Goal: Information Seeking & Learning: Check status

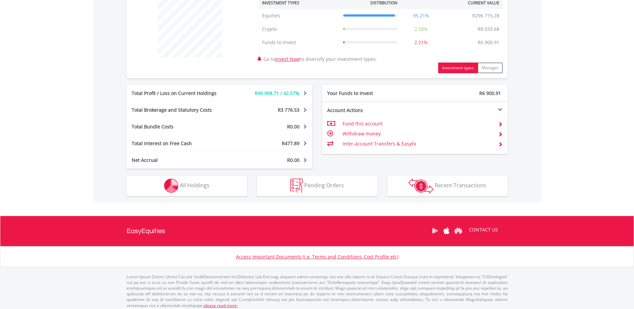
scroll to position [270, 0]
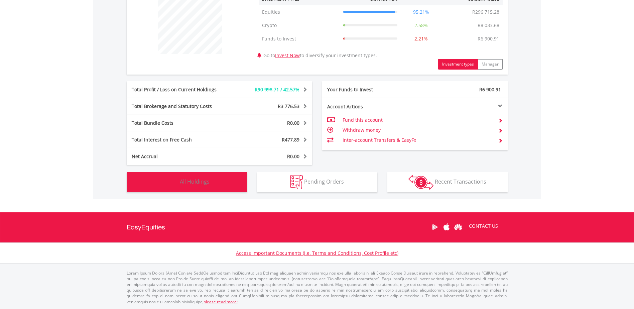
click at [203, 183] on span "All Holdings" at bounding box center [195, 181] width 30 height 7
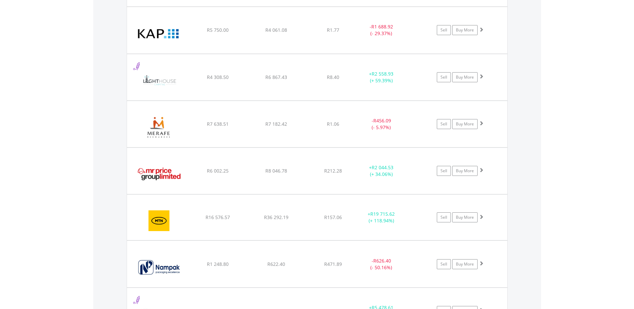
scroll to position [1185, 0]
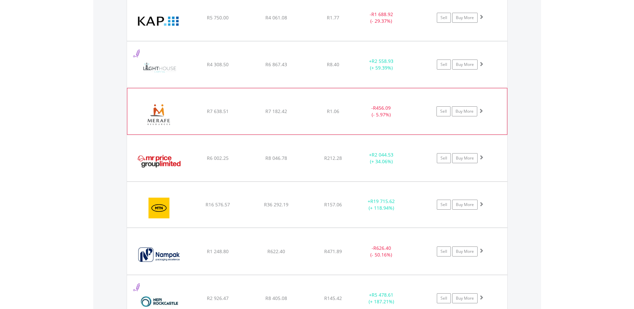
click at [482, 110] on span at bounding box center [481, 110] width 5 height 5
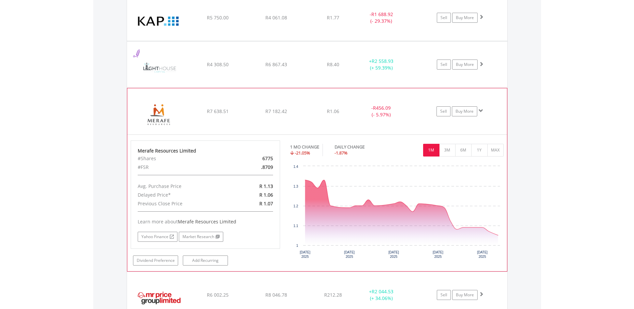
click at [482, 110] on span at bounding box center [481, 110] width 5 height 5
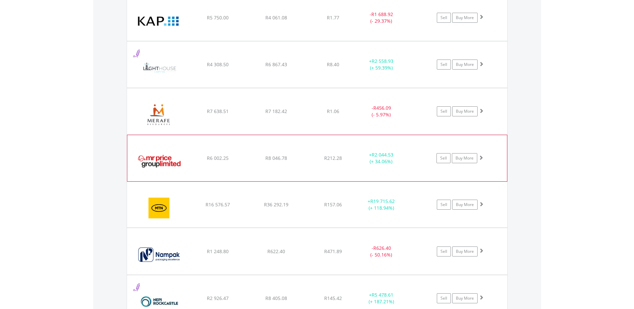
click at [481, 156] on span at bounding box center [481, 157] width 5 height 5
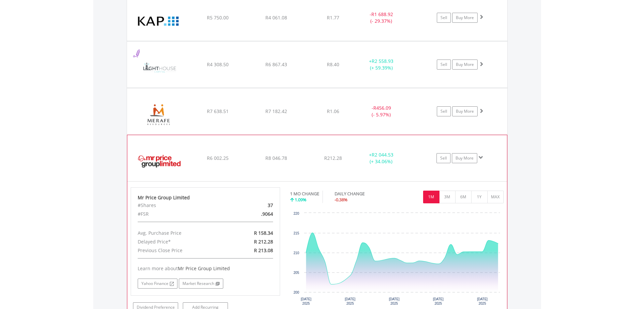
click at [481, 156] on span at bounding box center [481, 157] width 5 height 5
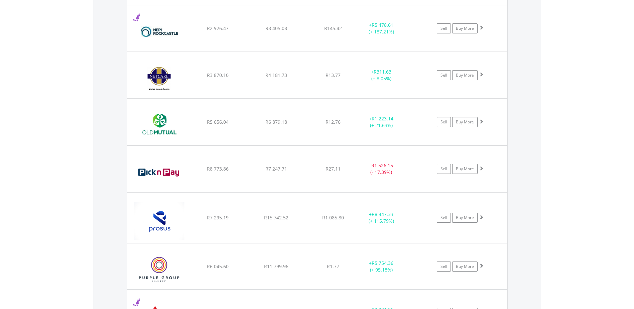
scroll to position [1486, 0]
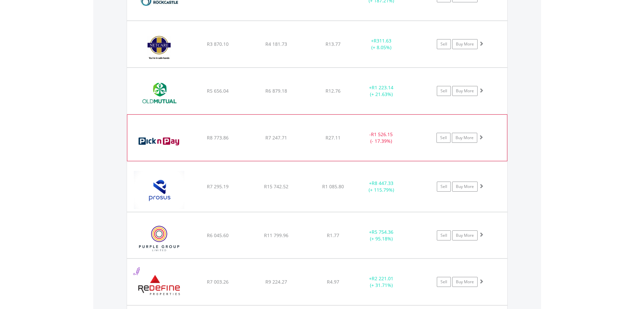
click at [481, 138] on span at bounding box center [481, 137] width 5 height 5
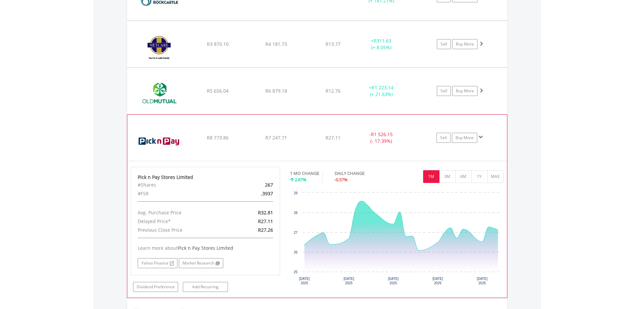
click at [482, 138] on span at bounding box center [481, 137] width 5 height 5
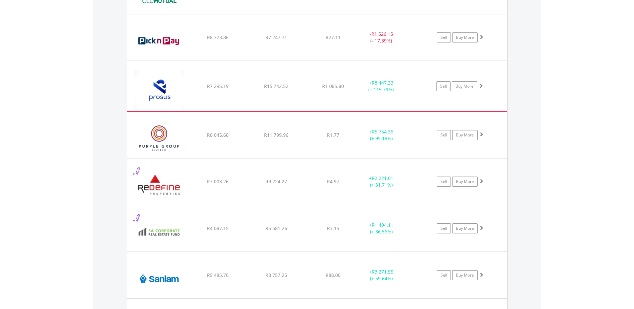
scroll to position [1619, 0]
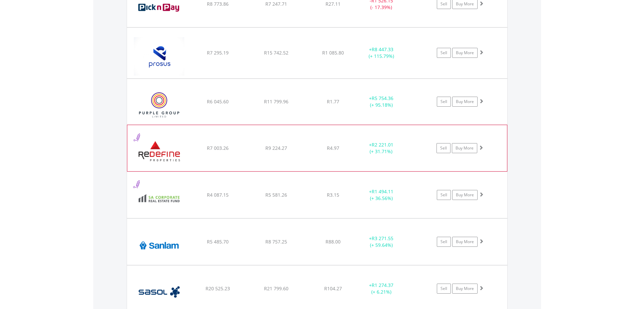
click at [481, 150] on span at bounding box center [481, 147] width 5 height 5
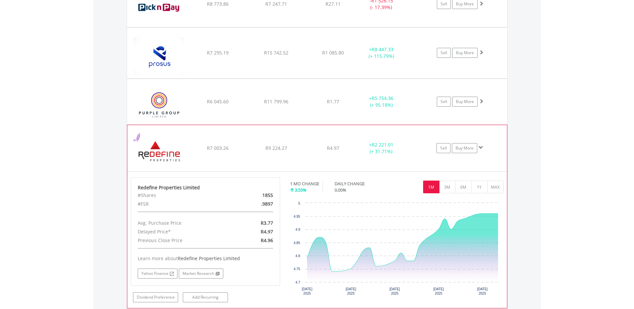
click at [481, 148] on span at bounding box center [481, 147] width 5 height 5
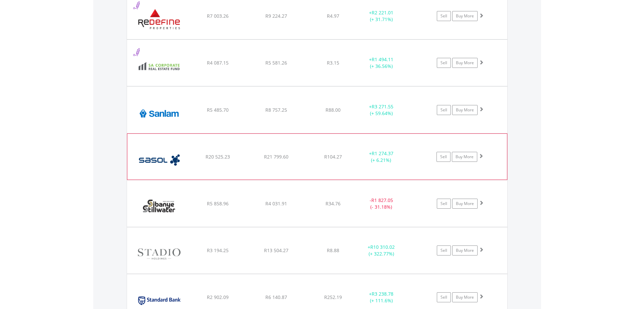
scroll to position [1753, 0]
click at [480, 152] on span at bounding box center [481, 154] width 5 height 5
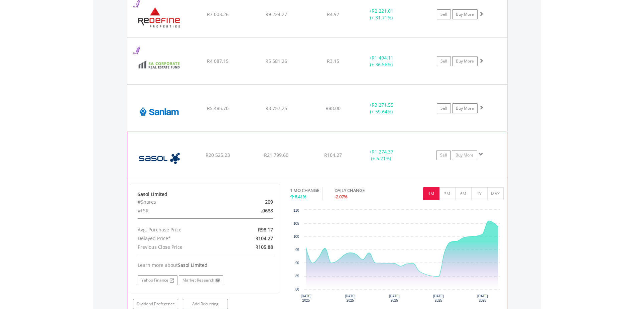
click at [482, 153] on span at bounding box center [481, 154] width 5 height 5
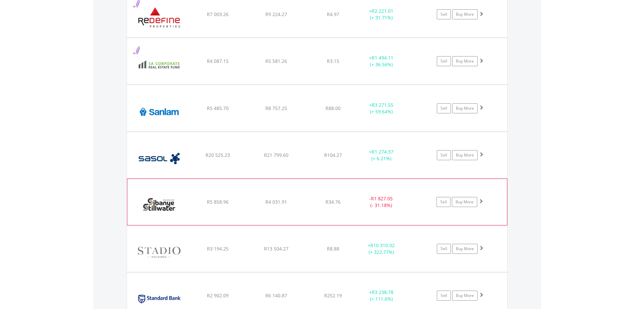
click at [482, 201] on span at bounding box center [481, 201] width 5 height 5
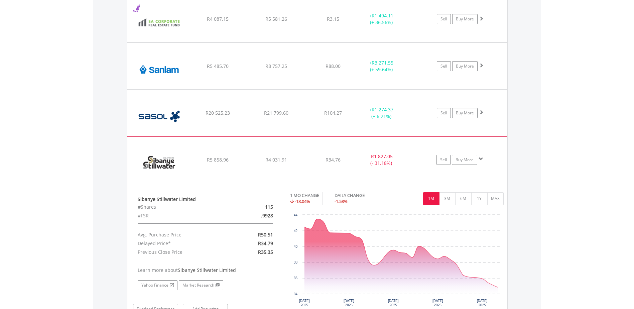
scroll to position [1820, 0]
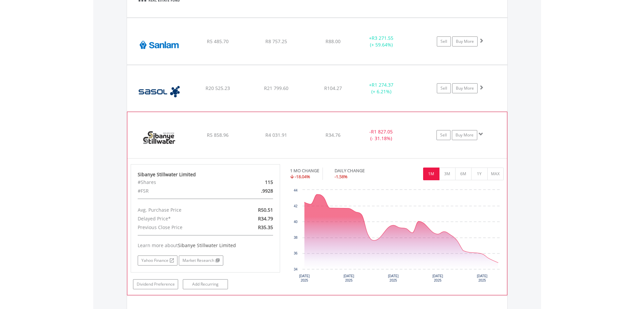
click at [483, 134] on span at bounding box center [481, 134] width 5 height 5
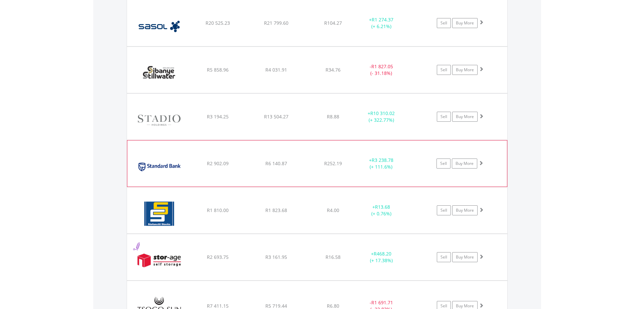
scroll to position [1887, 0]
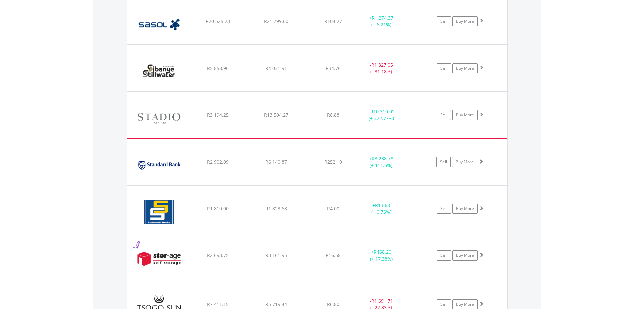
click at [483, 161] on span at bounding box center [481, 161] width 5 height 5
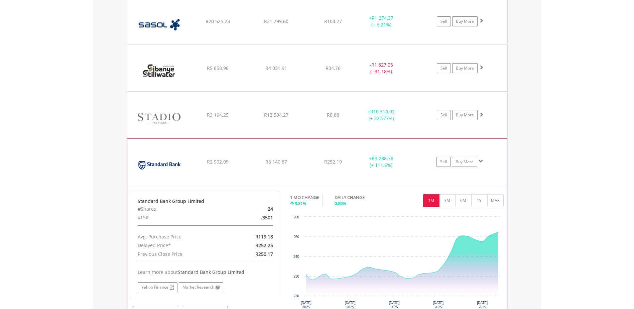
click at [483, 161] on span at bounding box center [481, 161] width 5 height 5
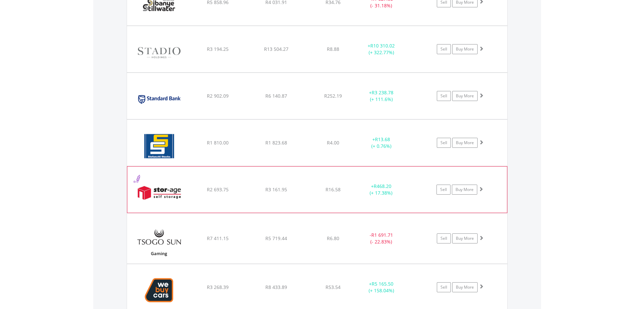
scroll to position [1954, 0]
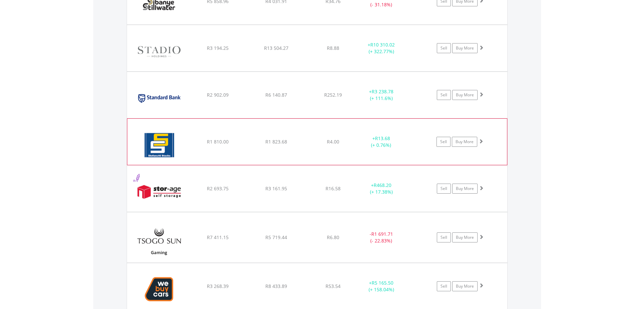
click at [480, 141] on span at bounding box center [481, 141] width 5 height 5
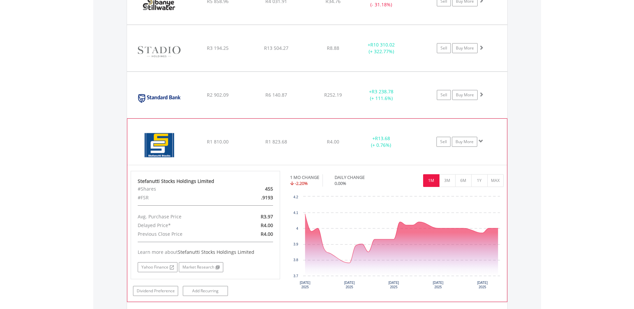
click at [480, 141] on span at bounding box center [481, 141] width 5 height 5
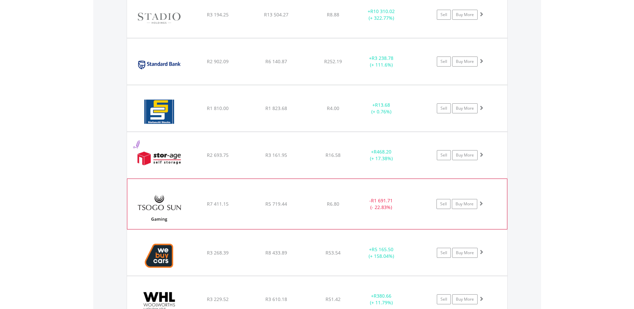
scroll to position [2021, 0]
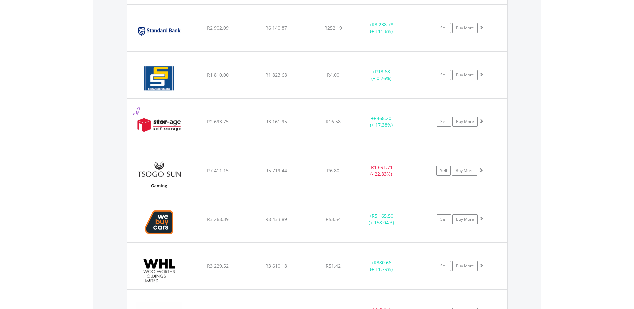
click at [483, 170] on span at bounding box center [481, 170] width 5 height 5
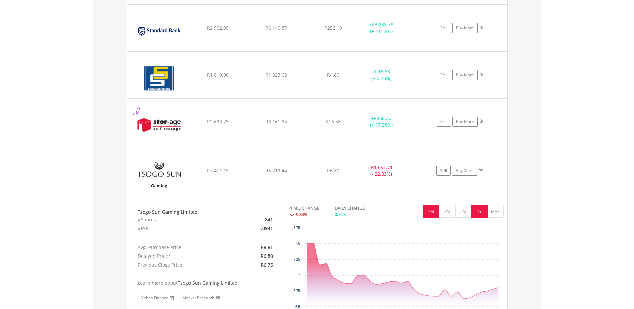
click at [476, 209] on button "1Y" at bounding box center [479, 211] width 16 height 13
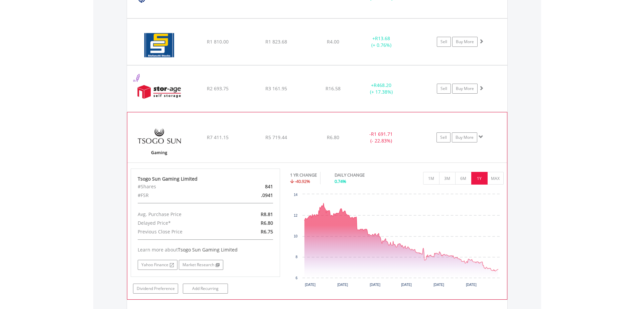
scroll to position [2054, 0]
click at [495, 175] on button "MAX" at bounding box center [496, 178] width 16 height 13
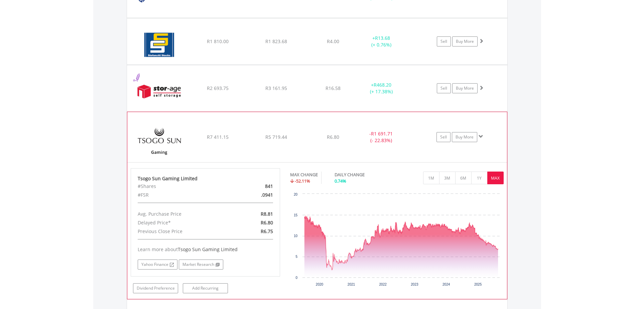
click at [481, 136] on span at bounding box center [481, 136] width 5 height 5
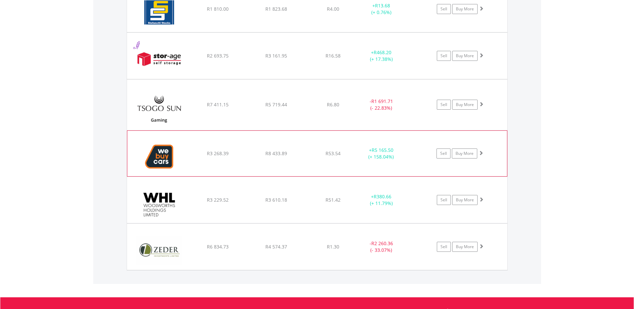
scroll to position [2087, 0]
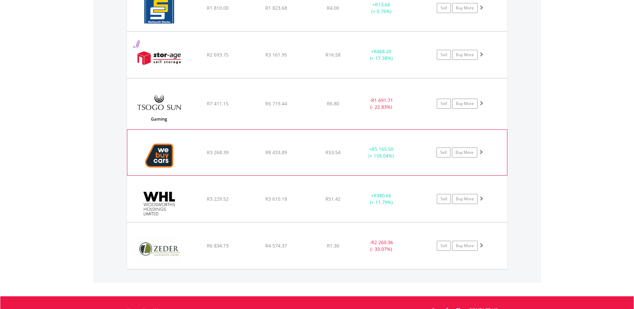
click at [483, 153] on span at bounding box center [481, 151] width 5 height 5
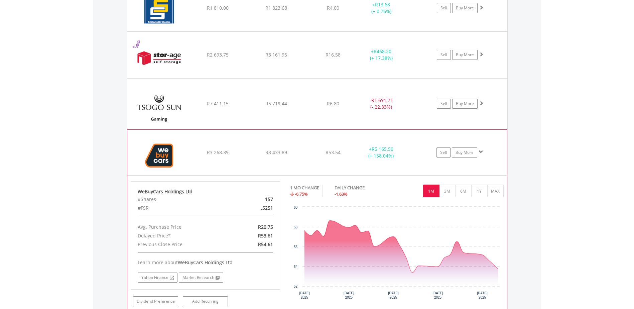
click at [482, 151] on span at bounding box center [481, 151] width 5 height 5
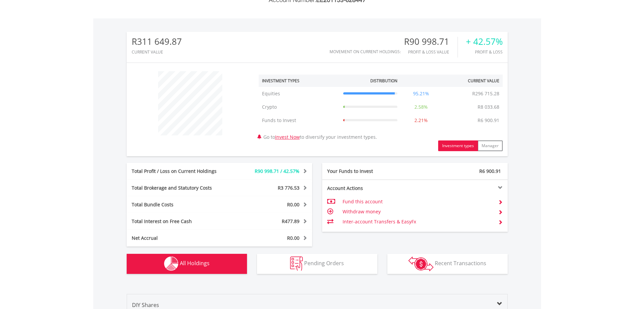
scroll to position [0, 0]
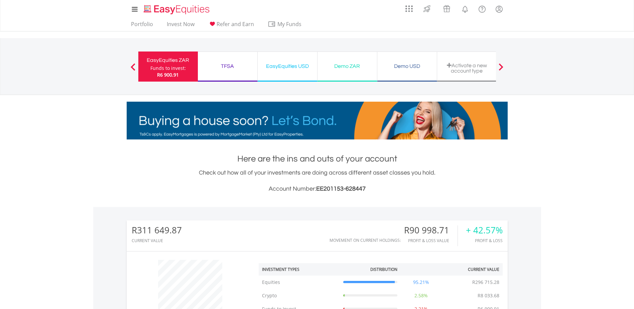
click at [229, 69] on div "TFSA" at bounding box center [227, 66] width 51 height 9
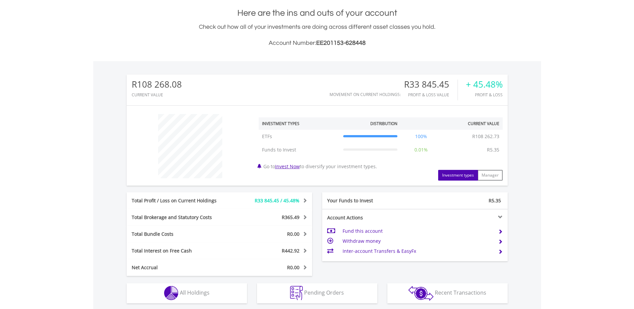
scroll to position [257, 0]
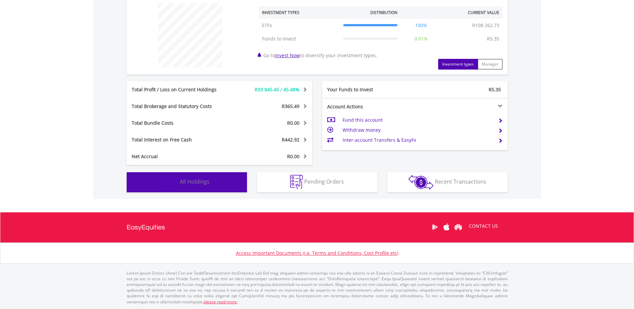
click at [204, 183] on span "All Holdings" at bounding box center [195, 181] width 30 height 7
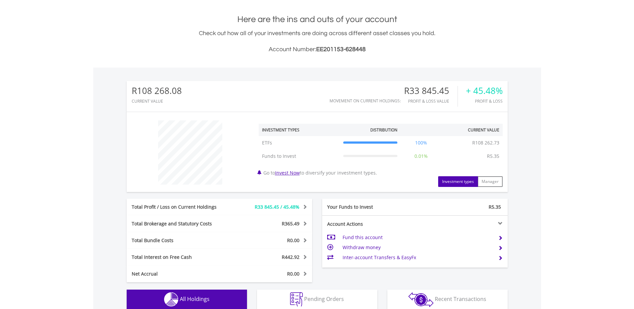
scroll to position [0, 0]
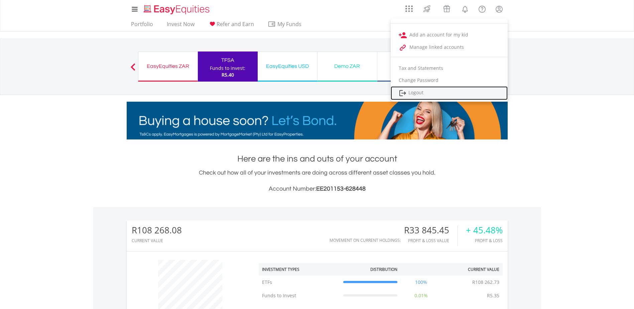
drag, startPoint x: 423, startPoint y: 91, endPoint x: 416, endPoint y: 93, distance: 7.9
click at [423, 91] on link "Logout" at bounding box center [449, 93] width 117 height 14
